Goal: Task Accomplishment & Management: Use online tool/utility

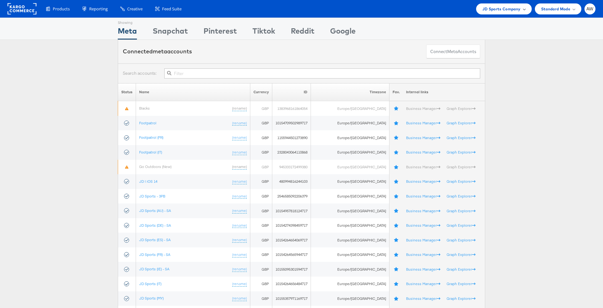
click at [506, 8] on span "JD Sports Company" at bounding box center [502, 9] width 38 height 7
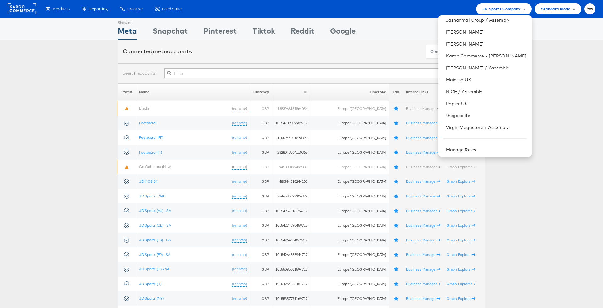
scroll to position [76, 0]
click at [482, 92] on link "NICE / Assembly" at bounding box center [486, 90] width 81 height 6
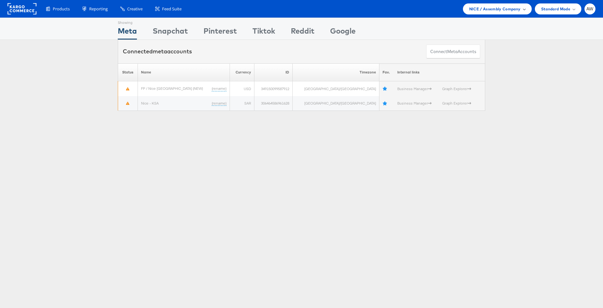
click at [489, 10] on span "NICE / Assembly Company" at bounding box center [495, 9] width 52 height 7
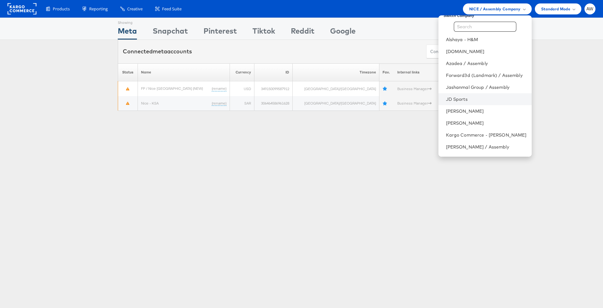
scroll to position [2, 0]
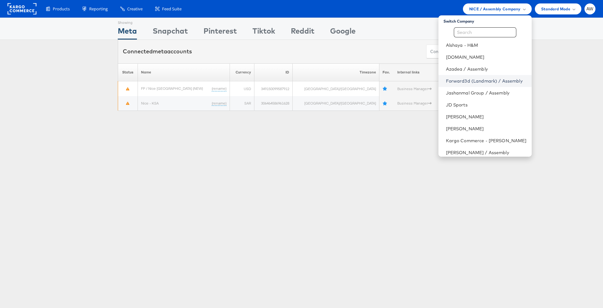
click at [504, 80] on link "Forward3d (Landmark) / Assembly" at bounding box center [486, 81] width 81 height 6
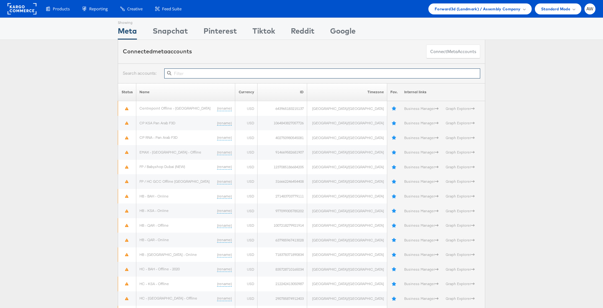
click at [186, 73] on input "text" at bounding box center [322, 73] width 316 height 10
paste input "752970455308457"
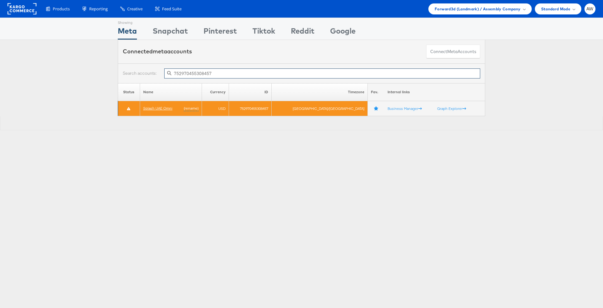
type input "752970455308457"
click at [173, 107] on link "Splash UAE Omni" at bounding box center [157, 108] width 29 height 5
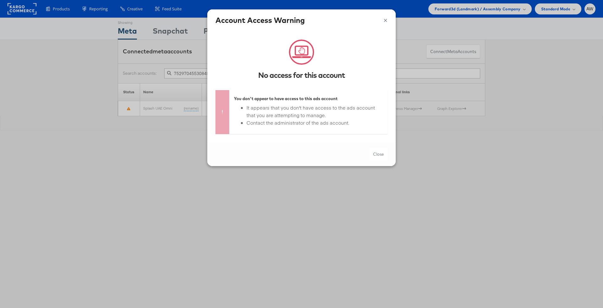
click at [381, 24] on h4 "Account Access Warning" at bounding box center [302, 20] width 172 height 11
click at [384, 18] on button "×" at bounding box center [386, 19] width 4 height 9
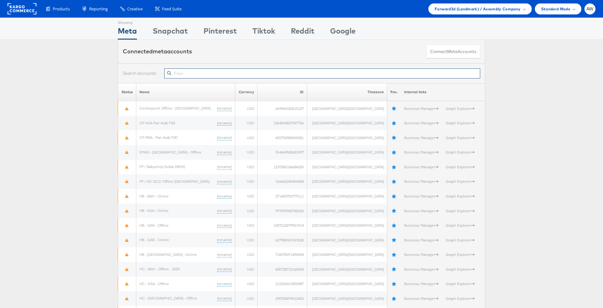
click at [217, 70] on input "text" at bounding box center [322, 73] width 316 height 10
paste input "120230858689160429"
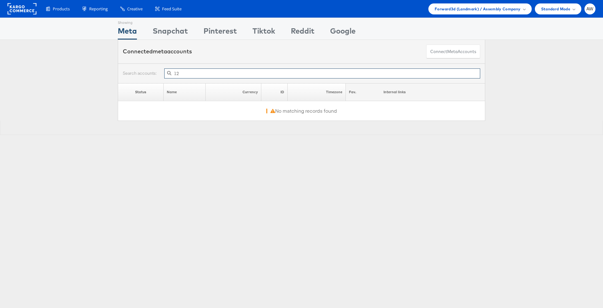
type input "1"
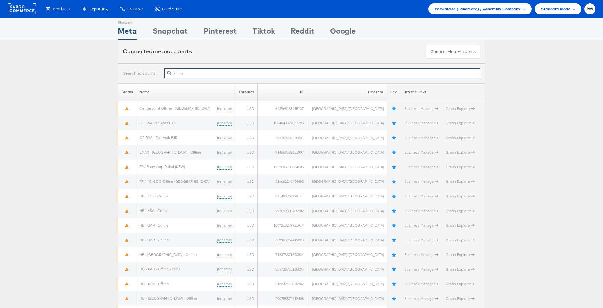
click at [286, 71] on input "text" at bounding box center [322, 73] width 316 height 10
paste input "752970455308457"
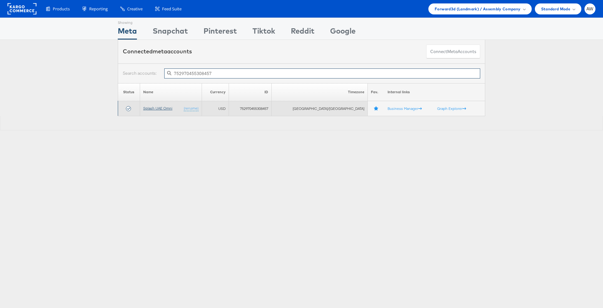
type input "752970455308457"
click at [149, 110] on link "Splash UAE Omni" at bounding box center [157, 108] width 29 height 5
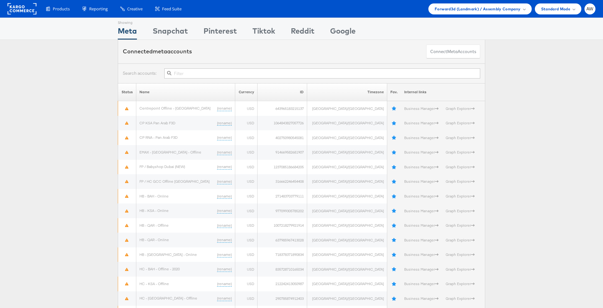
click at [283, 73] on input "text" at bounding box center [322, 73] width 316 height 10
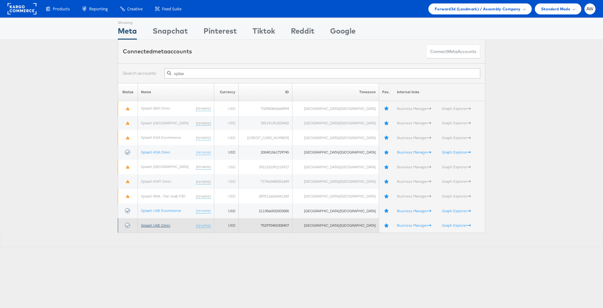
type input "splas"
click at [167, 227] on link "Splash UAE Omni" at bounding box center [155, 225] width 29 height 5
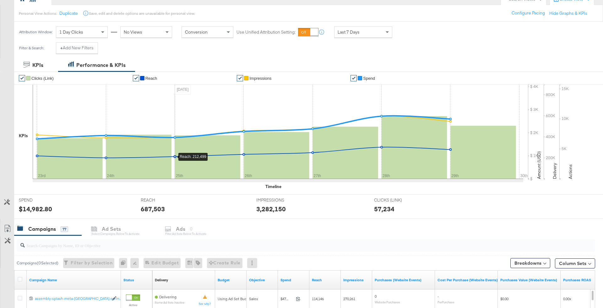
scroll to position [114, 0]
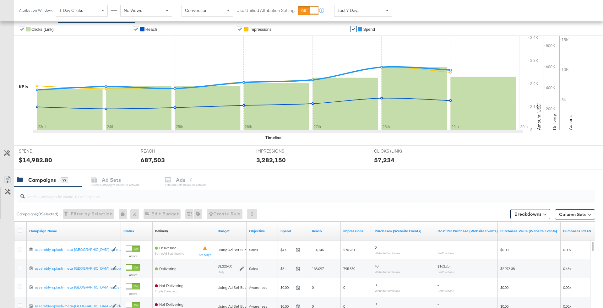
click at [183, 178] on div "Campaigns 77 Ad Sets Select Campaigns below to activate Ads 0 Filter Ad Sets be…" at bounding box center [308, 180] width 589 height 14
click at [183, 185] on div "Campaigns 77 Ad Sets Select Campaigns below to activate Ads 0 Filter Ad Sets be…" at bounding box center [308, 180] width 589 height 14
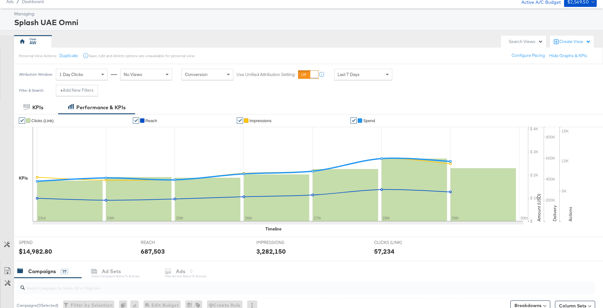
scroll to position [0, 0]
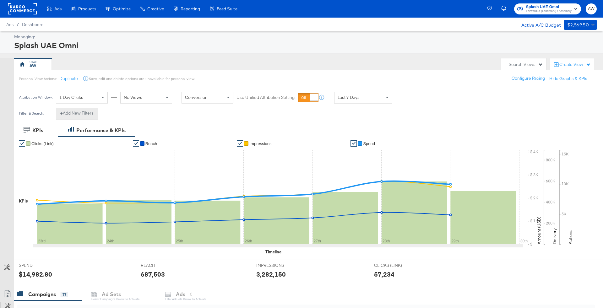
click at [72, 110] on button "+ Add New Filters" at bounding box center [77, 113] width 42 height 11
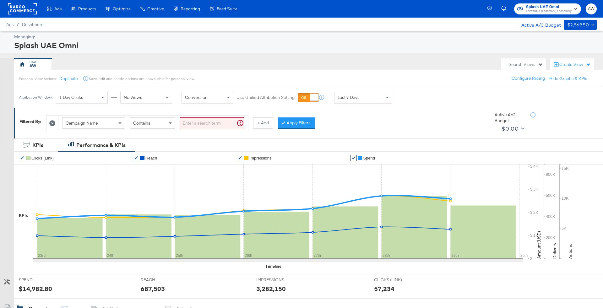
click at [114, 121] on div "Campaign Name" at bounding box center [94, 123] width 62 height 11
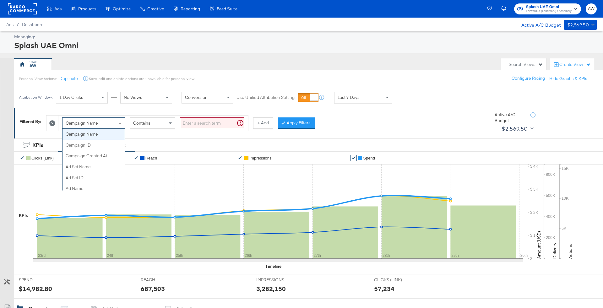
type input "ad"
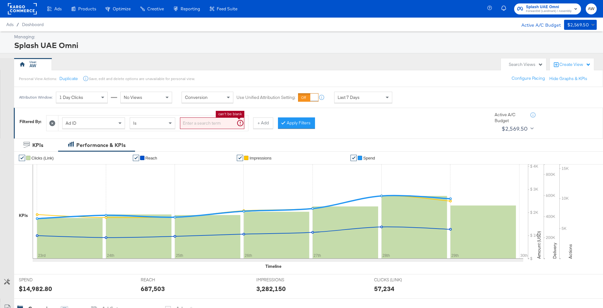
click at [206, 123] on input "search" at bounding box center [212, 124] width 64 height 12
paste input "120230858689160429"
type input "120230858689160429"
click at [285, 128] on button "Apply Filters" at bounding box center [286, 123] width 37 height 11
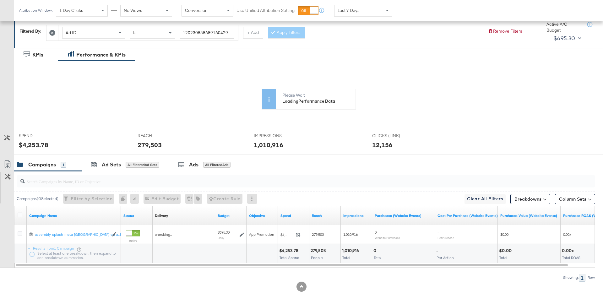
scroll to position [109, 0]
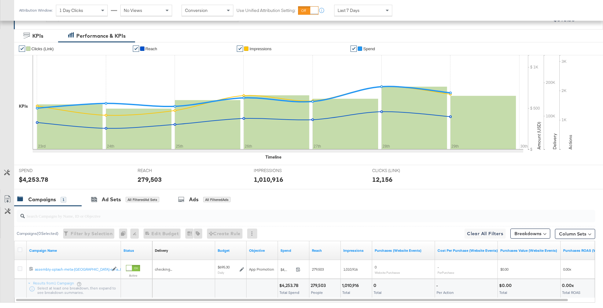
click at [185, 165] on div "REACH REACH 279,503" at bounding box center [191, 177] width 116 height 24
click at [192, 202] on div "Ads" at bounding box center [193, 199] width 9 height 7
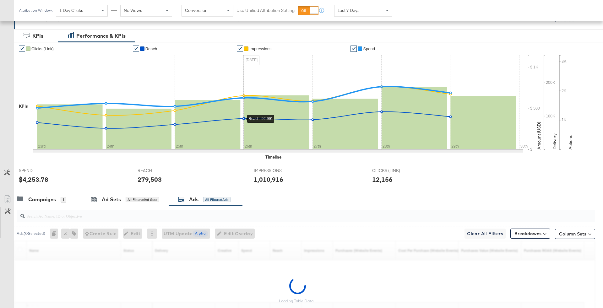
scroll to position [144, 0]
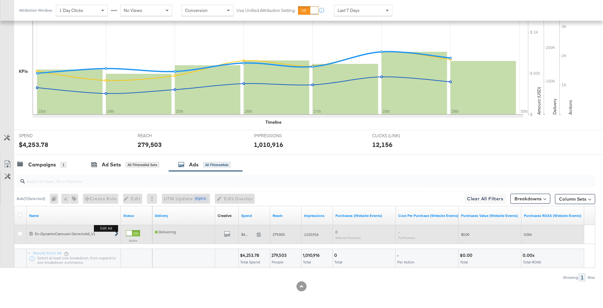
click at [116, 233] on icon "link" at bounding box center [116, 234] width 3 height 3
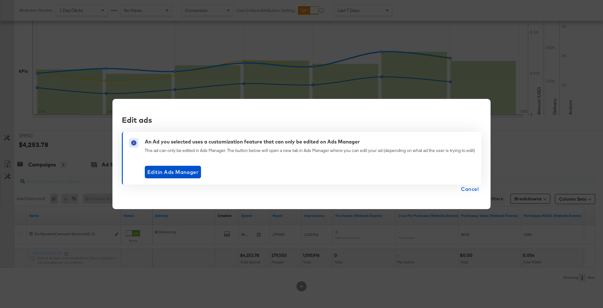
click at [475, 187] on span "Cancel" at bounding box center [470, 189] width 18 height 9
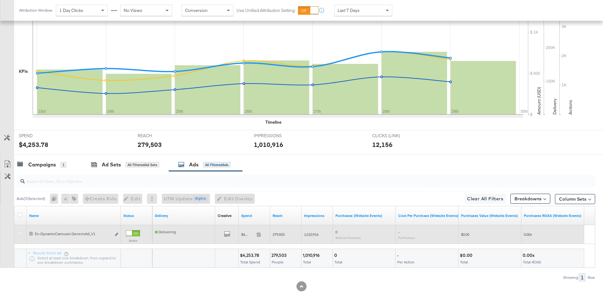
click at [18, 232] on icon at bounding box center [20, 234] width 5 height 5
click at [0, 0] on input "checkbox" at bounding box center [0, 0] width 0 height 0
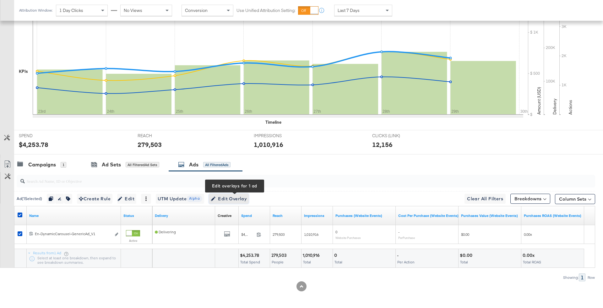
click at [238, 197] on span "Edit Overlay Edit overlays for 1 ad" at bounding box center [229, 199] width 36 height 8
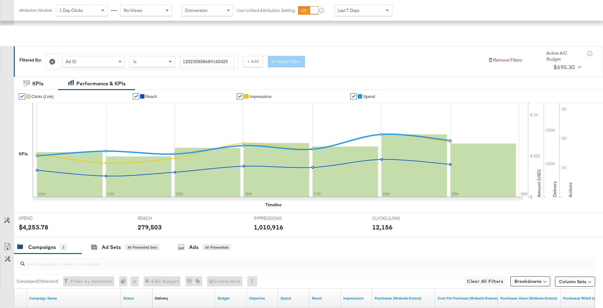
scroll to position [144, 0]
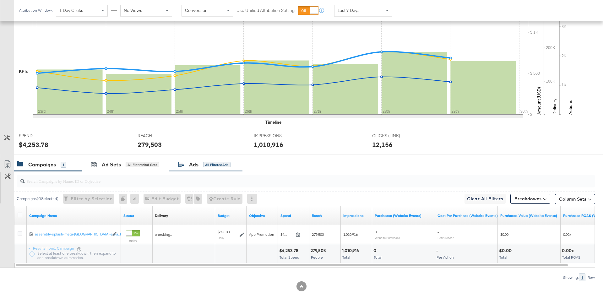
click at [214, 169] on div "Ads All Filtered Ads" at bounding box center [206, 165] width 74 height 14
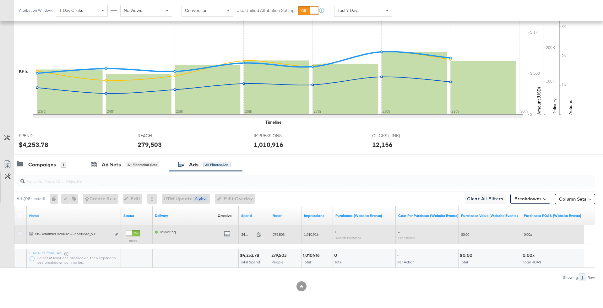
click at [22, 234] on div at bounding box center [21, 235] width 7 height 6
click at [20, 233] on icon at bounding box center [20, 234] width 5 height 5
click at [0, 0] on input "checkbox" at bounding box center [0, 0] width 0 height 0
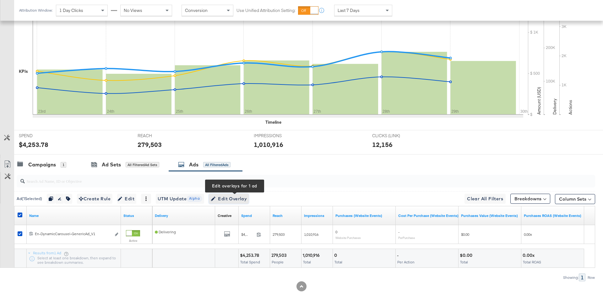
click at [246, 198] on span "Edit Overlay Edit overlays for 1 ad" at bounding box center [229, 199] width 36 height 8
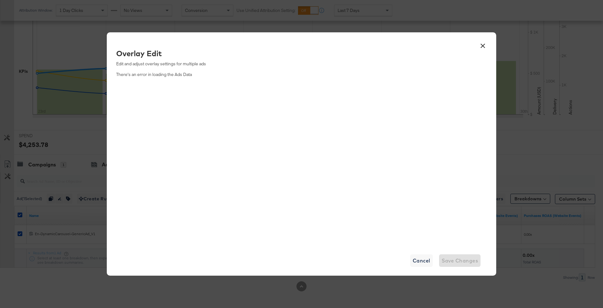
click at [483, 49] on button "×" at bounding box center [482, 44] width 11 height 11
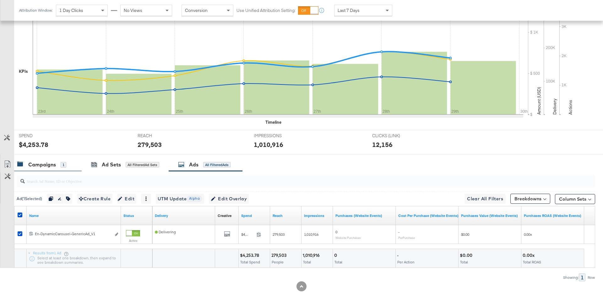
click at [69, 158] on div "Campaigns 1" at bounding box center [48, 165] width 68 height 14
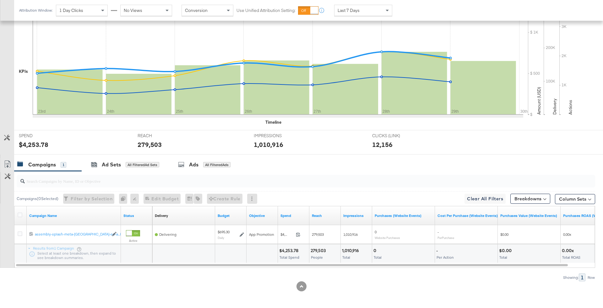
click at [211, 179] on input "search" at bounding box center [284, 179] width 518 height 12
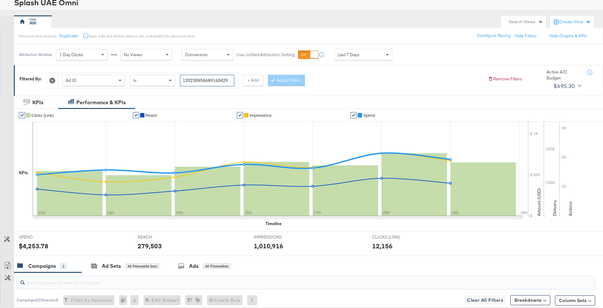
click at [199, 78] on input "120230858689160429" at bounding box center [207, 81] width 54 height 12
paste input "97653"
type input "120230858976530429"
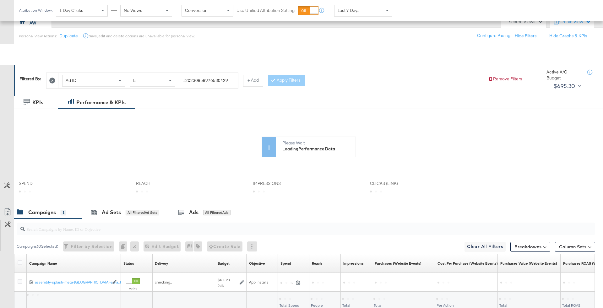
scroll to position [90, 0]
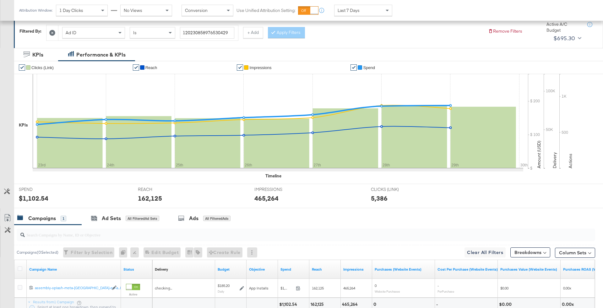
drag, startPoint x: 194, startPoint y: 219, endPoint x: 195, endPoint y: 210, distance: 8.8
click at [194, 219] on div "Ads" at bounding box center [193, 218] width 9 height 7
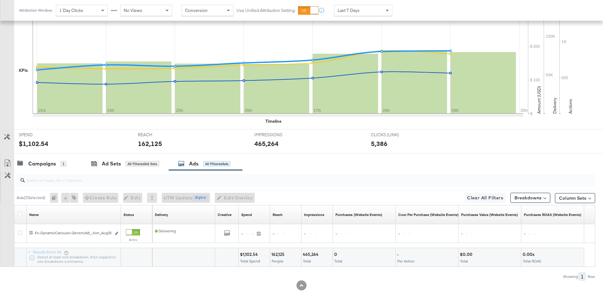
scroll to position [144, 0]
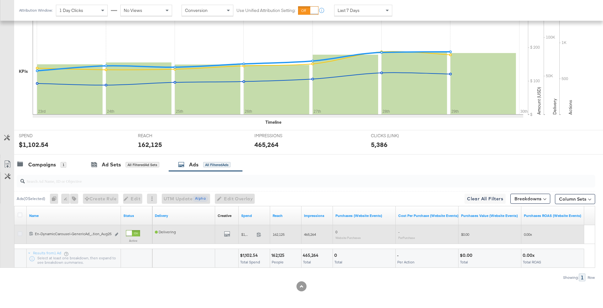
click at [19, 232] on icon at bounding box center [20, 234] width 5 height 5
click at [0, 0] on input "checkbox" at bounding box center [0, 0] width 0 height 0
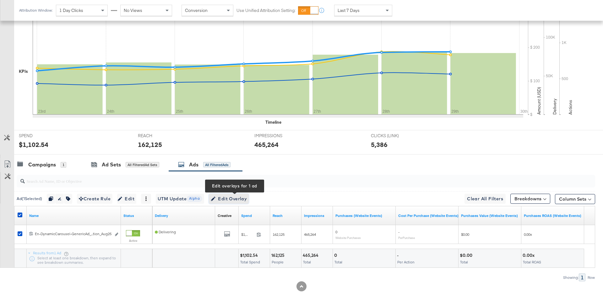
click at [229, 196] on span "Edit Overlay Edit overlays for 1 ad" at bounding box center [229, 199] width 36 height 8
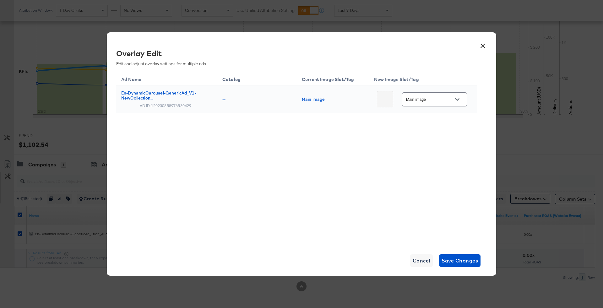
click at [451, 103] on div at bounding box center [457, 99] width 13 height 9
click at [462, 98] on div at bounding box center [457, 99] width 13 height 9
click at [455, 99] on icon "Open" at bounding box center [457, 99] width 4 height 4
click at [436, 134] on div "Slot_1" at bounding box center [437, 138] width 46 height 15
type input "Slot_1"
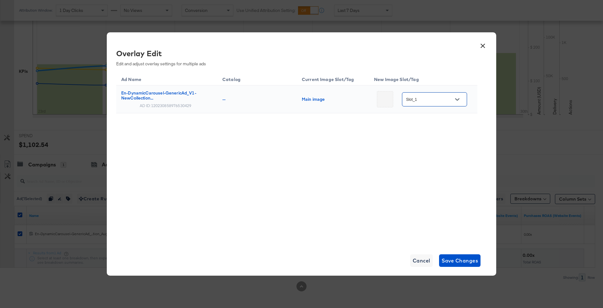
click at [386, 149] on div "Ad Name Catalog Current Image Slot/Tag New Image Slot/Tag En-DynamicCarousel-Ge…" at bounding box center [296, 158] width 361 height 173
click at [446, 257] on span "Save Changes" at bounding box center [460, 260] width 37 height 9
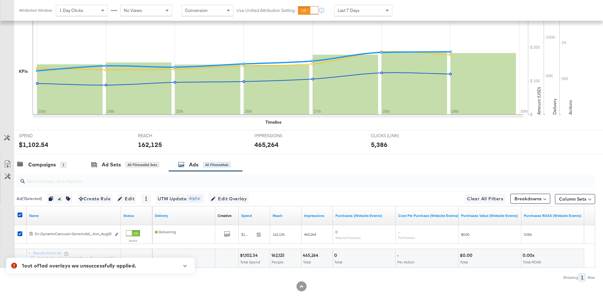
click at [123, 264] on div "1 out of 1 ad overlays we unsuccessfully applied." at bounding box center [84, 266] width 125 height 8
click at [186, 263] on div at bounding box center [182, 268] width 14 height 11
click at [186, 265] on icon "button" at bounding box center [185, 266] width 4 height 3
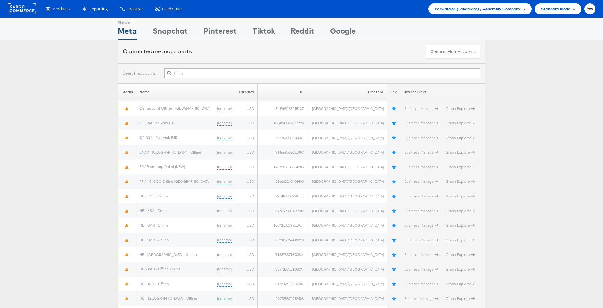
click at [467, 9] on span "Forward3d (Landmark) / Assembly Company" at bounding box center [478, 9] width 86 height 7
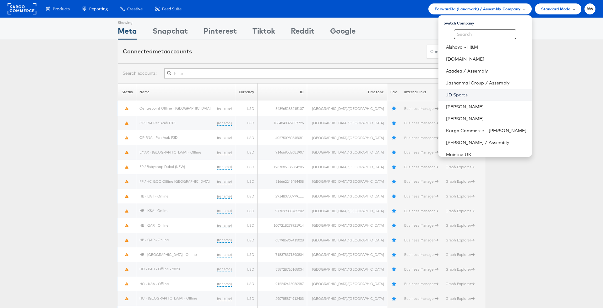
click at [466, 93] on link "JD Sports" at bounding box center [486, 95] width 81 height 6
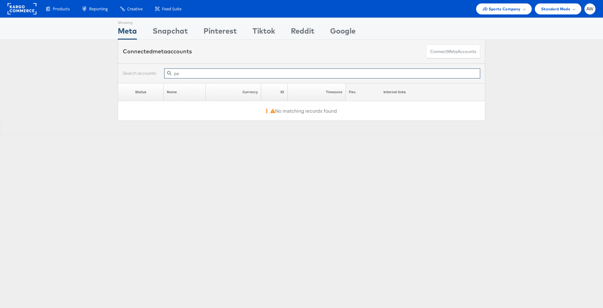
type input "p"
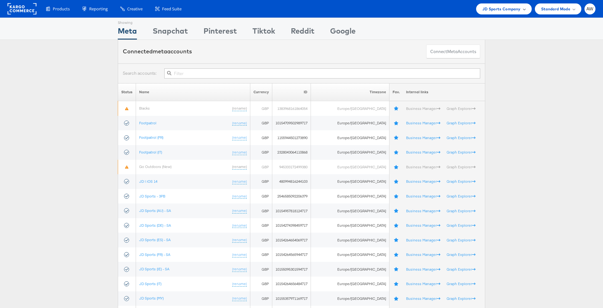
click at [495, 10] on span "JD Sports Company" at bounding box center [502, 9] width 38 height 7
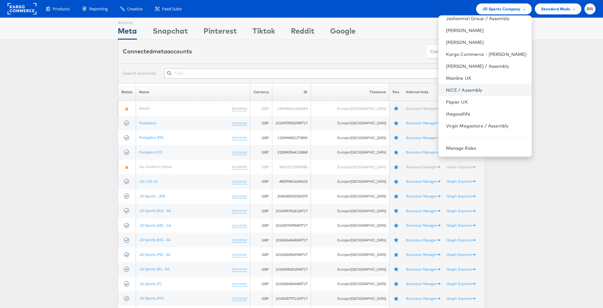
scroll to position [55, 0]
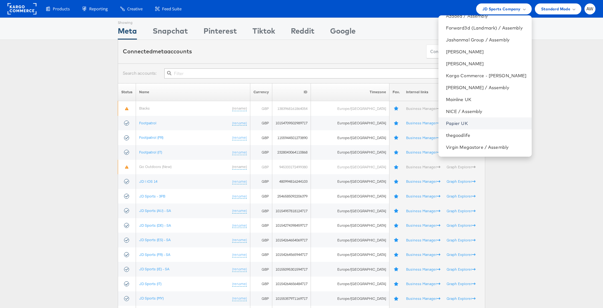
click at [477, 120] on link "Papier UK" at bounding box center [486, 123] width 81 height 6
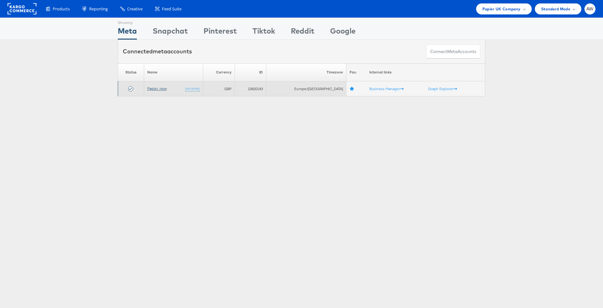
click at [157, 89] on link "Papier_new" at bounding box center [156, 88] width 19 height 5
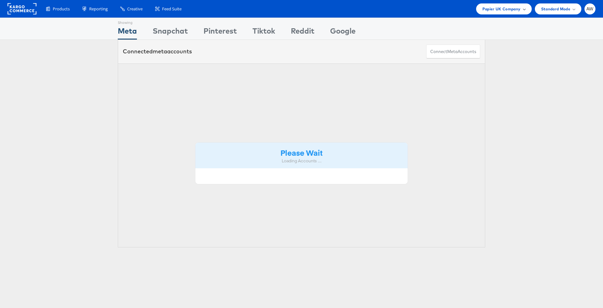
click at [512, 13] on div "Papier UK Company" at bounding box center [504, 8] width 56 height 11
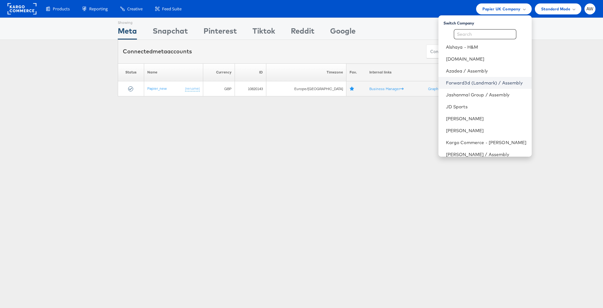
click at [513, 85] on link "Forward3d (Landmark) / Assembly" at bounding box center [486, 83] width 81 height 6
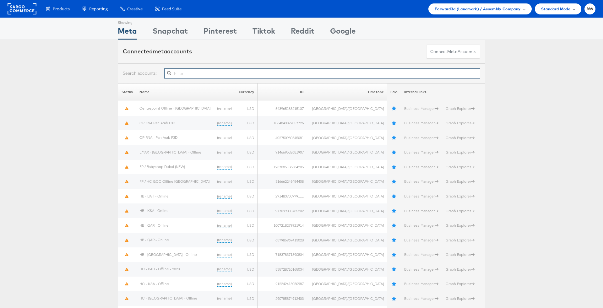
click at [238, 71] on input "text" at bounding box center [322, 73] width 316 height 10
type input "p"
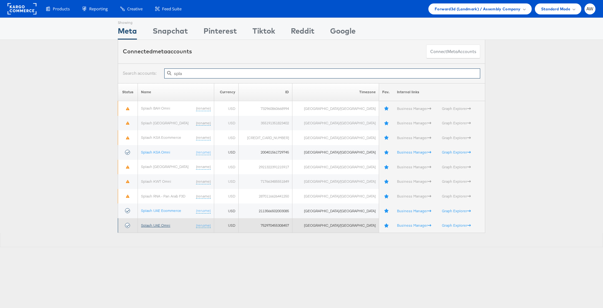
type input "spla"
click at [156, 224] on link "Splash UAE Omni" at bounding box center [155, 225] width 29 height 5
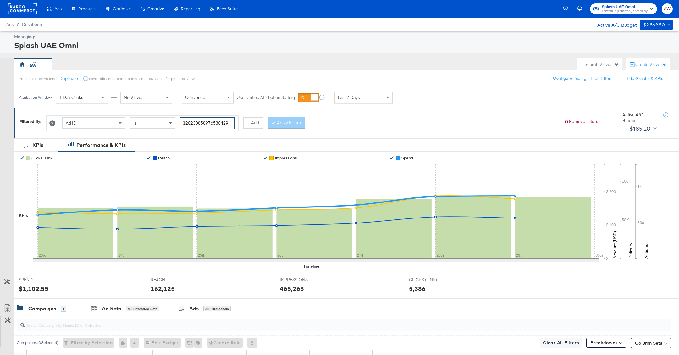
click at [209, 119] on input "120230858976530429" at bounding box center [207, 124] width 54 height 12
click at [325, 121] on div "Ad ID Is 120230858976530429 + Add Apply Filters" at bounding box center [302, 121] width 512 height 19
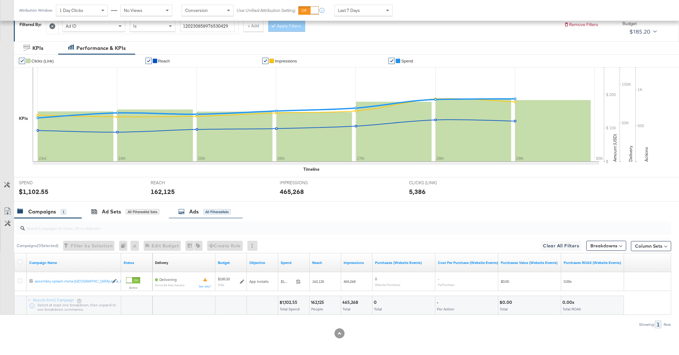
click at [207, 211] on div "All Filtered Ads" at bounding box center [216, 212] width 27 height 6
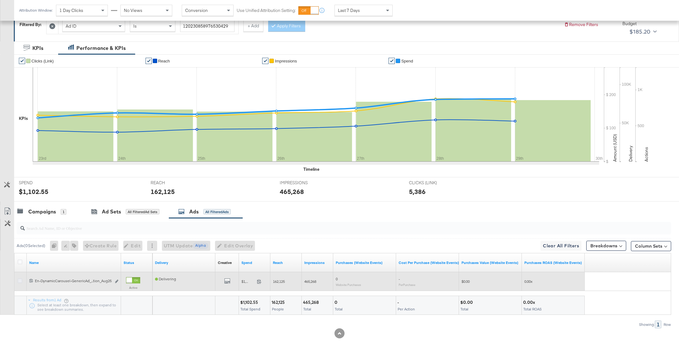
click at [20, 280] on icon at bounding box center [20, 281] width 5 height 5
click at [0, 0] on input "checkbox" at bounding box center [0, 0] width 0 height 0
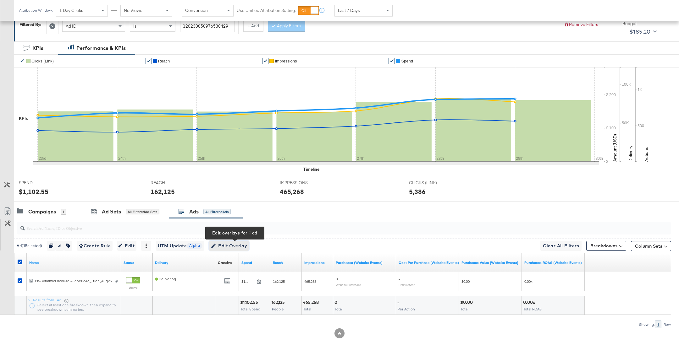
click at [234, 248] on span "Edit Overlay Edit overlays for 1 ad" at bounding box center [229, 246] width 36 height 8
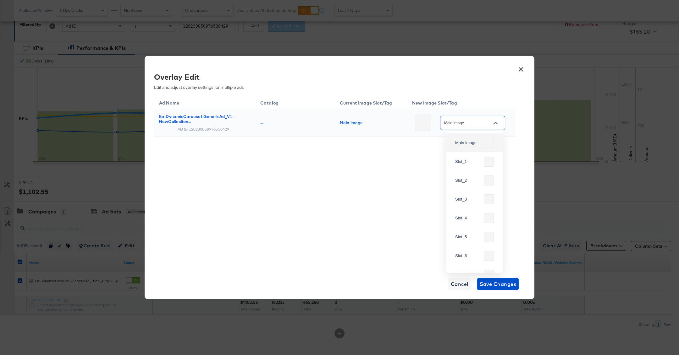
click at [472, 126] on input "Main image" at bounding box center [468, 123] width 50 height 7
click at [472, 157] on div "Slot_1" at bounding box center [474, 161] width 46 height 15
type input "Slot_1"
click at [397, 189] on div "Ad Name Catalog Current Image Slot/Tag New Image Slot/Tag En-DynamicCarousel-Ge…" at bounding box center [334, 181] width 361 height 173
click at [491, 284] on span "Save Changes" at bounding box center [497, 284] width 37 height 9
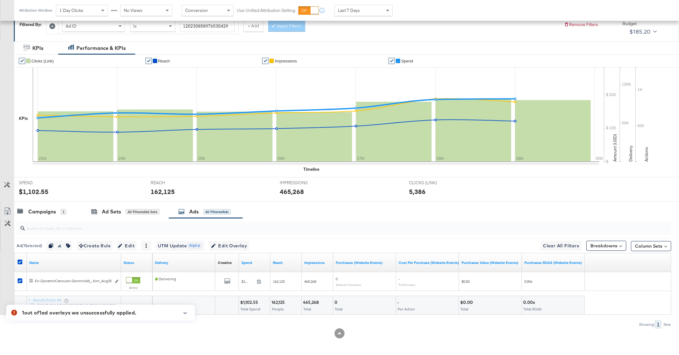
click at [186, 308] on icon "button" at bounding box center [185, 313] width 4 height 3
click at [185, 296] on icon "button" at bounding box center [185, 294] width 4 height 3
click at [398, 211] on div "Campaigns 1 Ad Sets All Filtered Ad Sets Ads All Filtered Ads" at bounding box center [346, 212] width 665 height 14
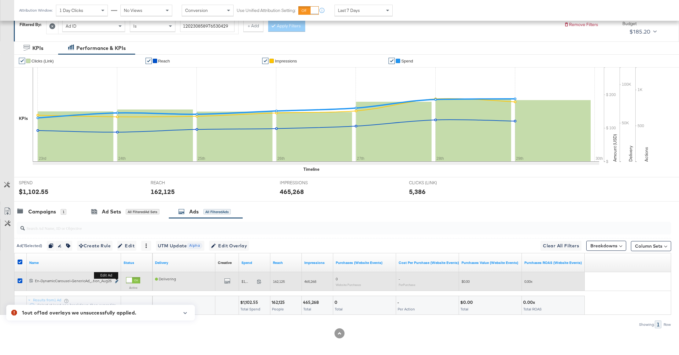
click at [118, 280] on icon "link" at bounding box center [116, 281] width 3 height 3
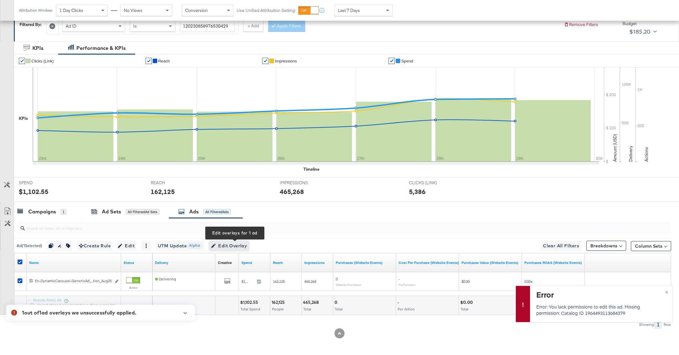
click at [224, 246] on span "Edit Overlay Edit overlays for 1 ad" at bounding box center [229, 246] width 36 height 8
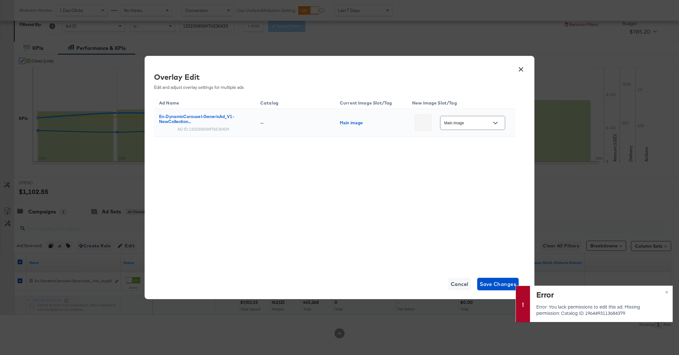
click at [485, 127] on div "Main image" at bounding box center [472, 123] width 65 height 14
click at [493, 121] on icon "Open" at bounding box center [495, 123] width 4 height 4
click at [469, 161] on div "Slot_1" at bounding box center [468, 162] width 26 height 6
type input "Slot_1"
click at [469, 161] on div "Ad Name Catalog Current Image Slot/Tag New Image Slot/Tag En-DynamicCarousel-Ge…" at bounding box center [334, 132] width 361 height 74
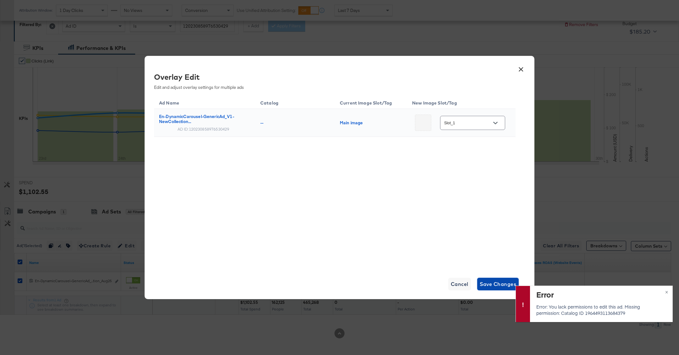
click at [497, 286] on span "Save Changes" at bounding box center [497, 284] width 37 height 9
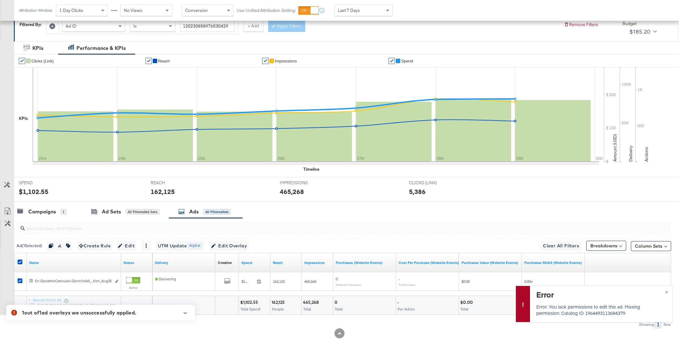
click at [184, 308] on icon "button" at bounding box center [185, 313] width 4 height 3
